Goal: Task Accomplishment & Management: Manage account settings

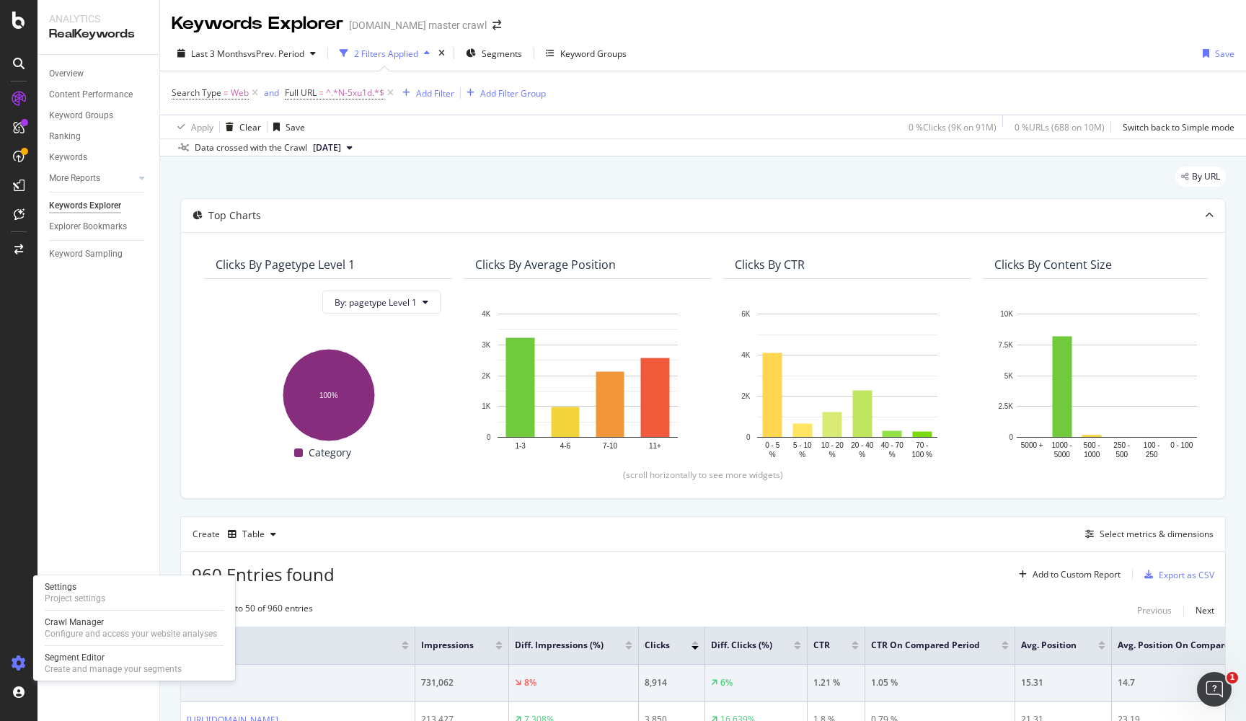
click at [12, 663] on icon at bounding box center [19, 663] width 14 height 14
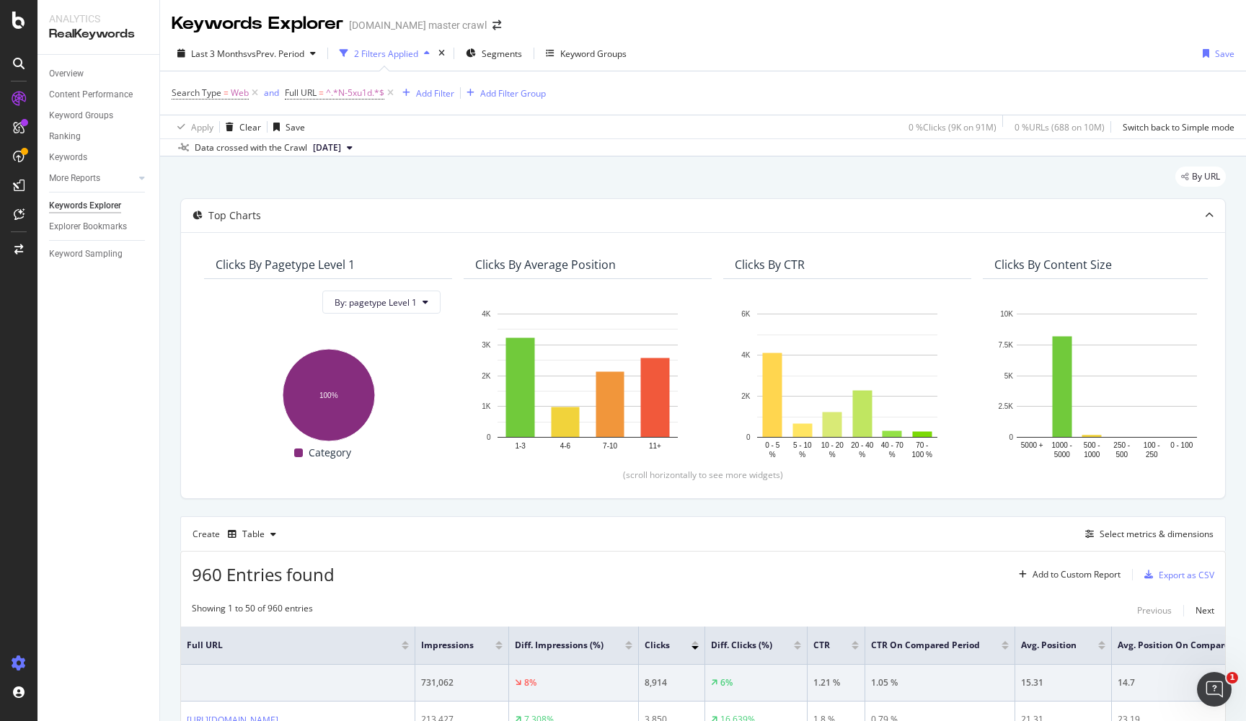
click at [12, 663] on icon at bounding box center [19, 663] width 14 height 14
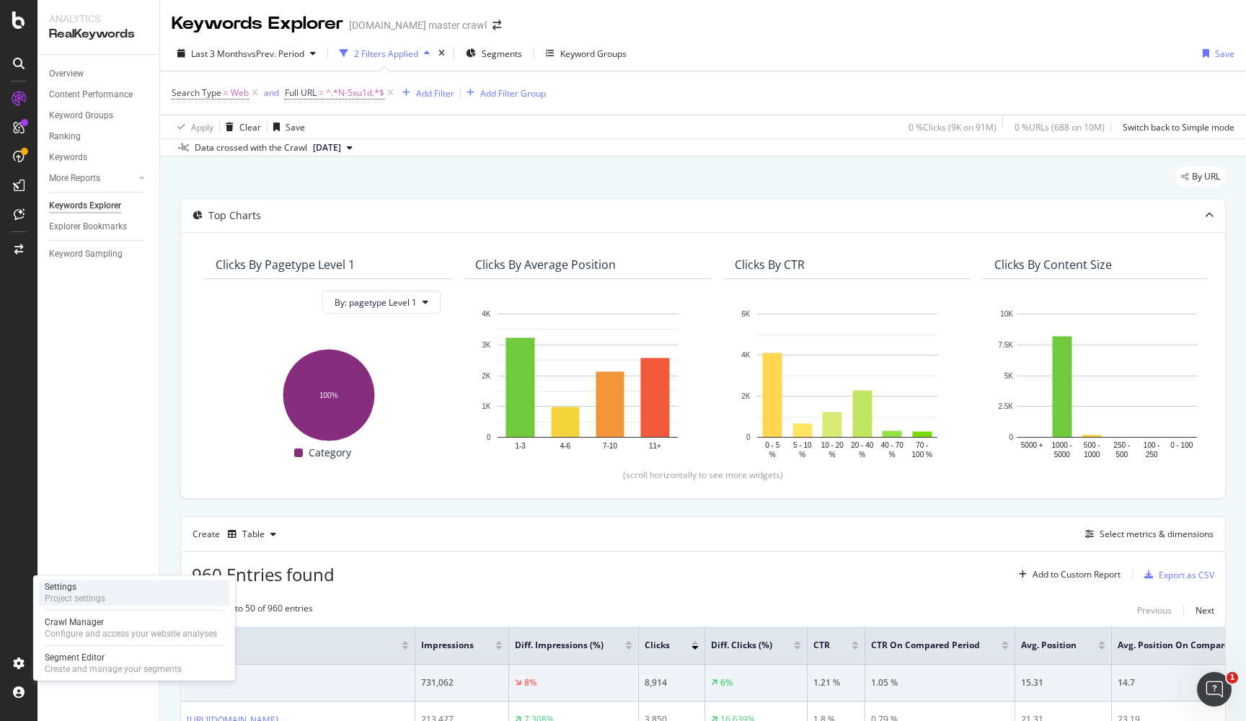
click at [82, 592] on div "Settings" at bounding box center [75, 587] width 61 height 12
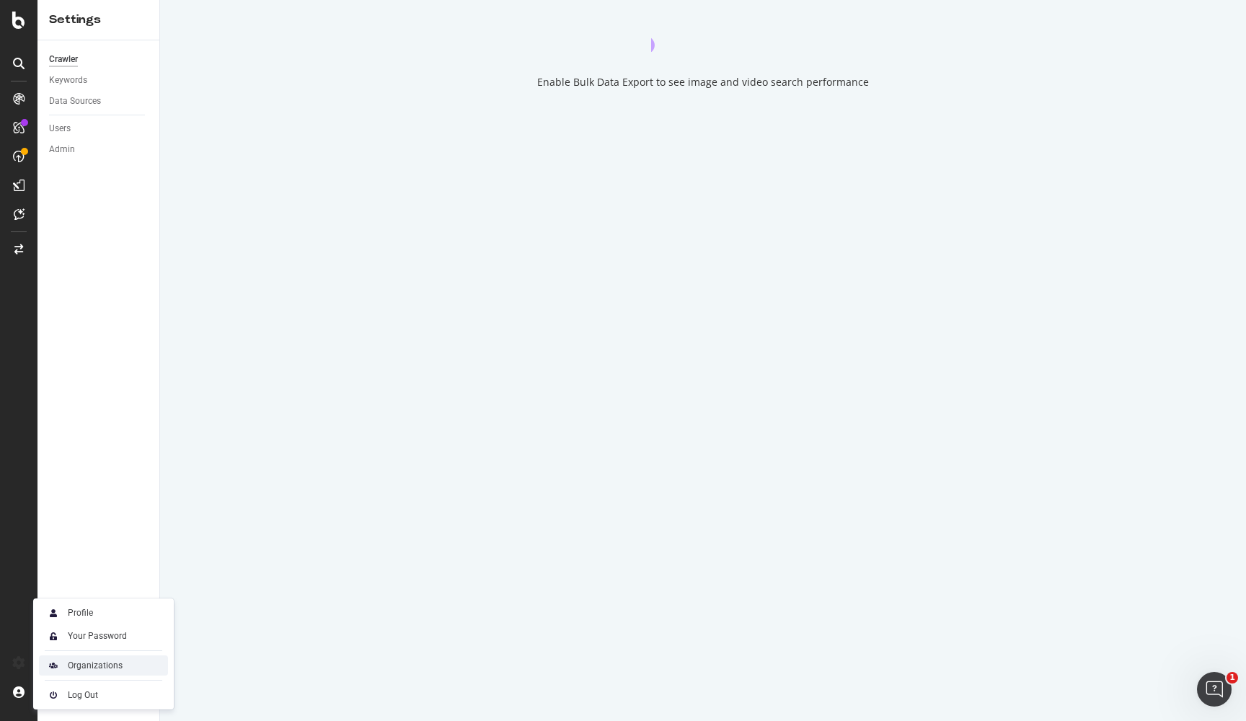
click at [83, 668] on div "Organizations" at bounding box center [95, 666] width 55 height 12
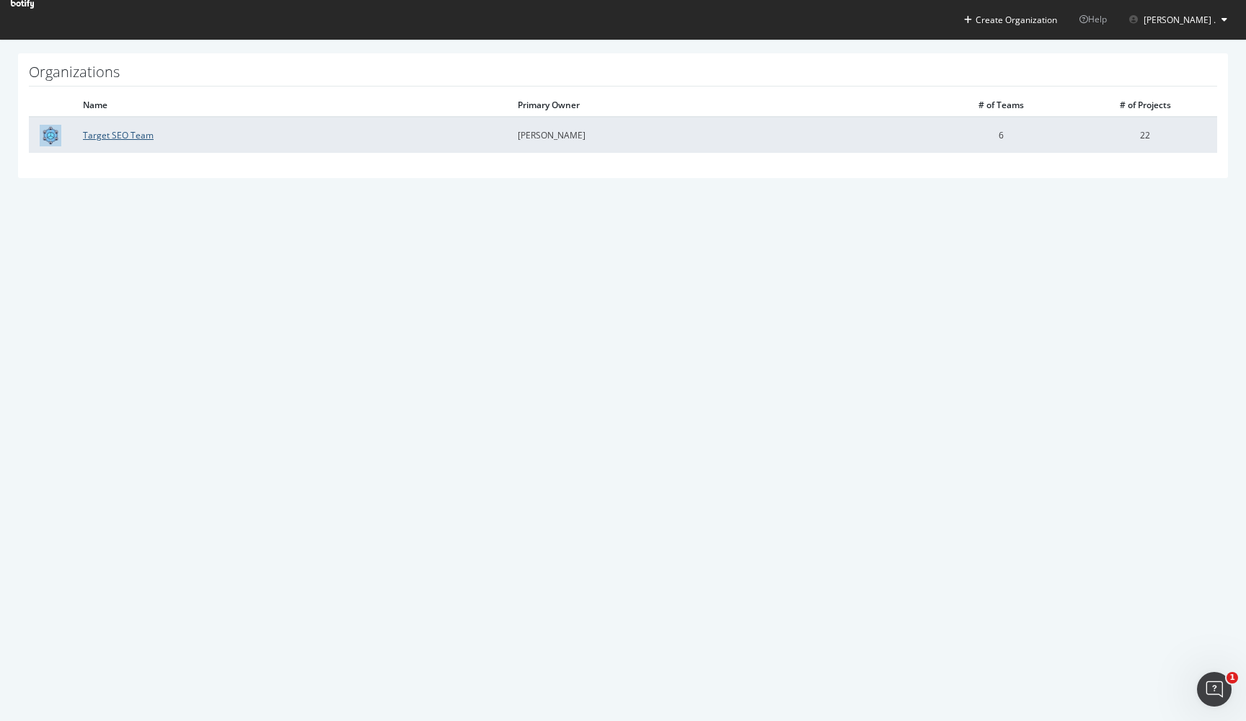
click at [105, 136] on link "Target SEO Team" at bounding box center [118, 135] width 71 height 12
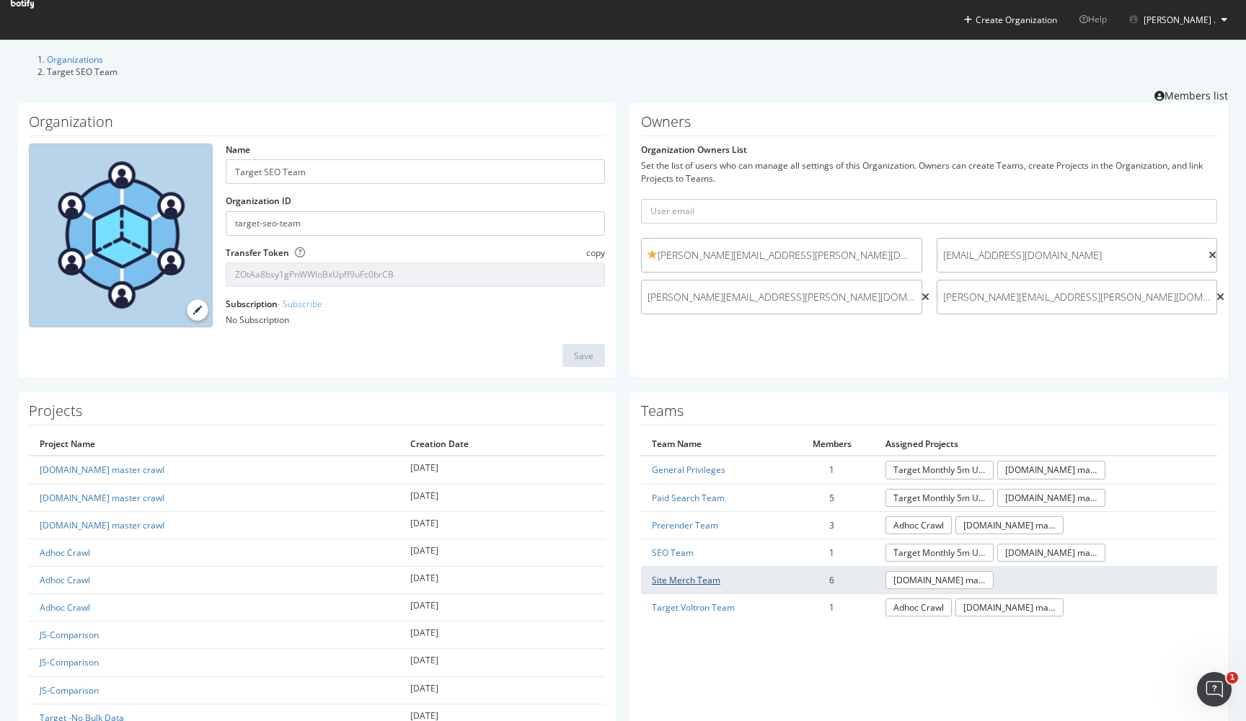
click at [695, 574] on link "Site Merch Team" at bounding box center [686, 580] width 69 height 12
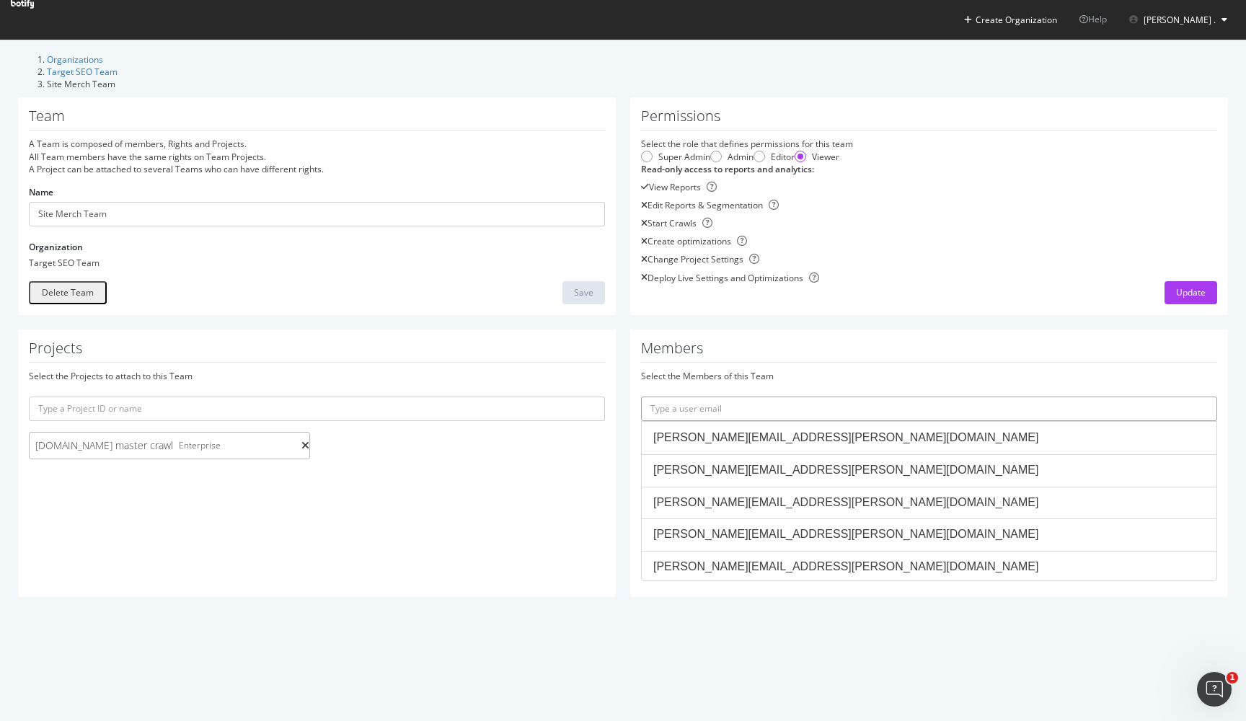
click at [785, 419] on input "text" at bounding box center [929, 409] width 576 height 25
paste input "[PERSON_NAME][EMAIL_ADDRESS][PERSON_NAME][DOMAIN_NAME]"
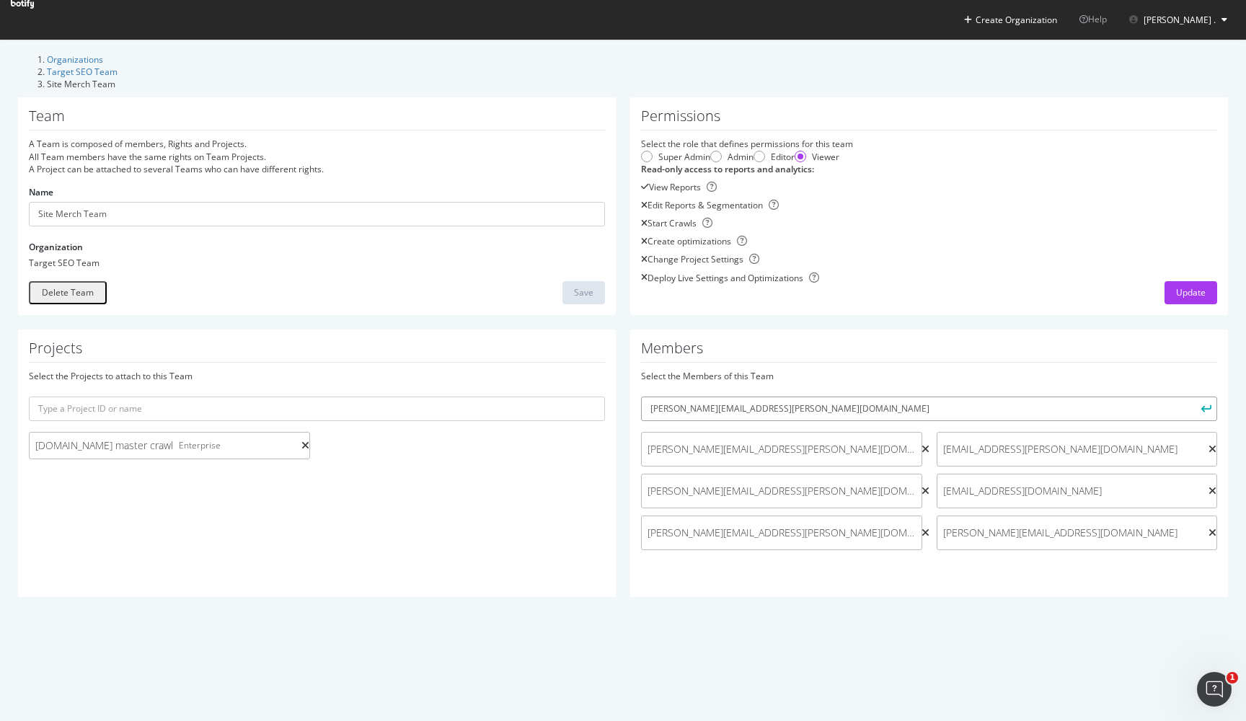
type input "[PERSON_NAME][EMAIL_ADDRESS][PERSON_NAME][DOMAIN_NAME]"
click at [1210, 413] on icon "submit" at bounding box center [1207, 409] width 10 height 8
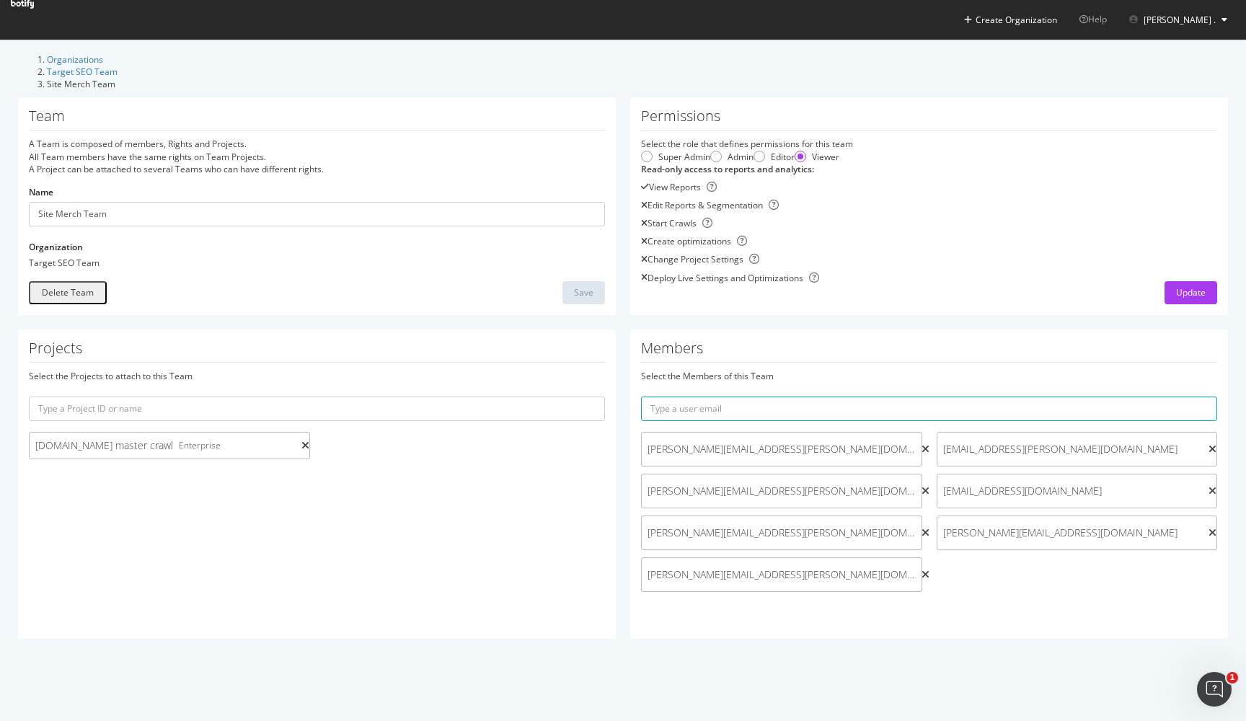
click at [34, 9] on icon at bounding box center [22, 4] width 23 height 9
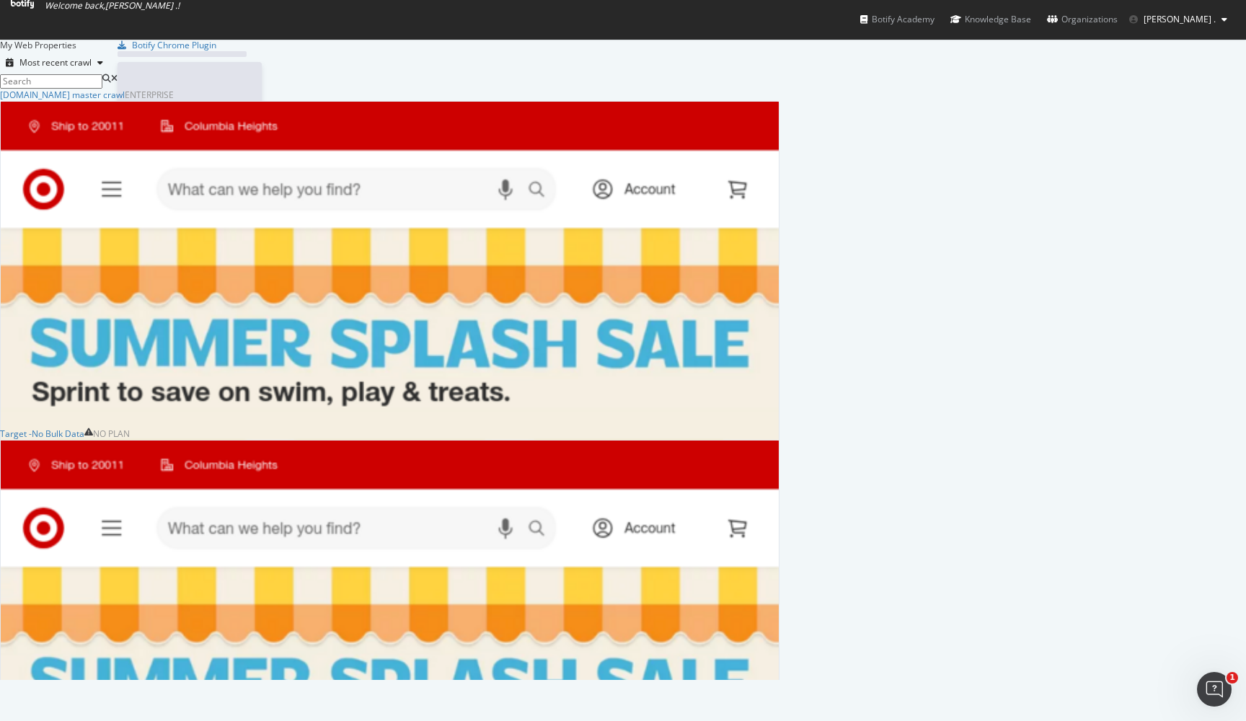
scroll to position [721, 1246]
